Goal: Navigation & Orientation: Find specific page/section

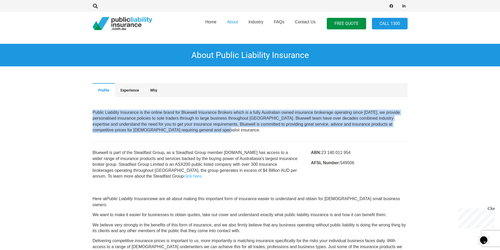
drag, startPoint x: 228, startPoint y: 132, endPoint x: 89, endPoint y: 110, distance: 140.3
click at [89, 110] on div "Profile Experience Why Profile Public Liability Insurance is the online brand f…" at bounding box center [249, 131] width 327 height 96
click at [201, 127] on p "Public Liability Insurance is the online brand for Bluewell Insurance Brokers w…" at bounding box center [250, 122] width 315 height 24
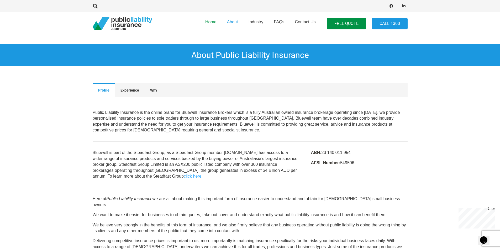
click at [210, 22] on span "Home" at bounding box center [210, 22] width 11 height 4
